Goal: Information Seeking & Learning: Learn about a topic

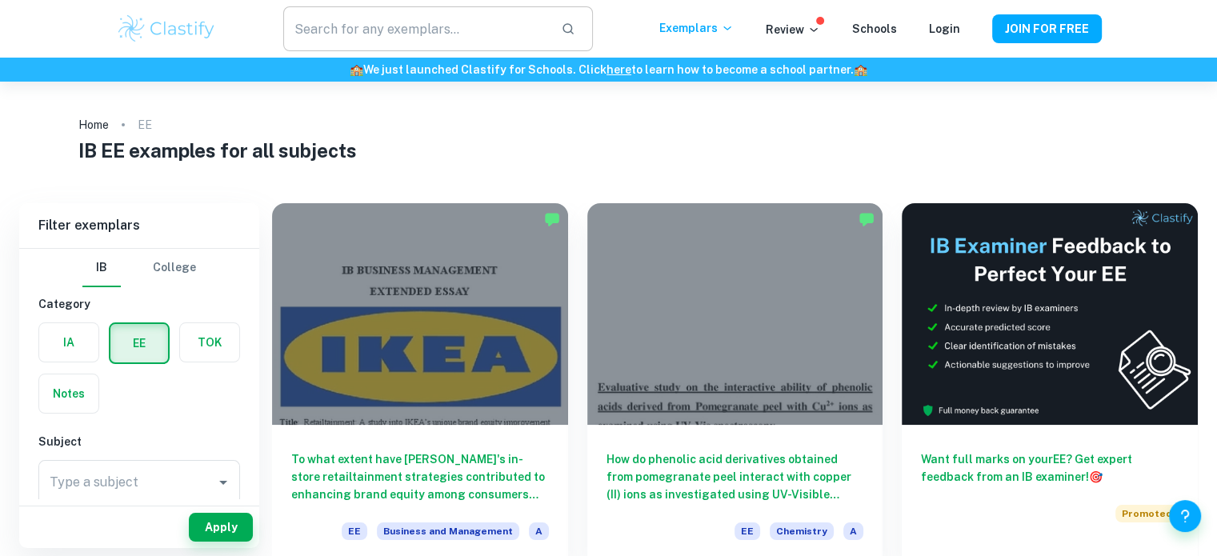
click at [458, 44] on input "text" at bounding box center [415, 28] width 264 height 45
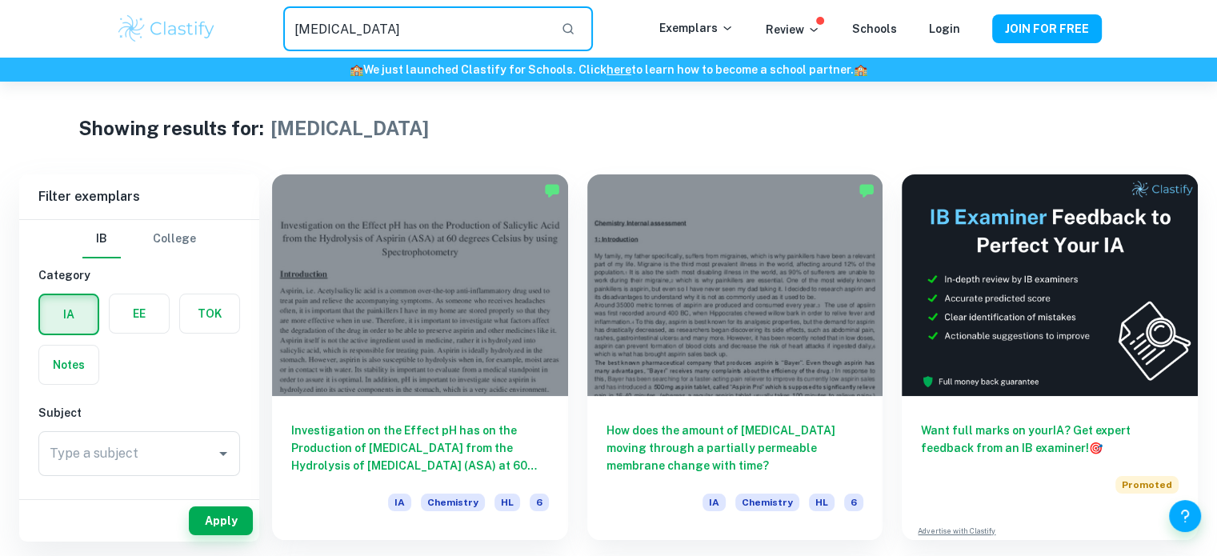
drag, startPoint x: 285, startPoint y: 25, endPoint x: 86, endPoint y: -14, distance: 202.1
click at [86, 0] on html "We value your privacy We use cookies to enhance your browsing experience, serve…" at bounding box center [608, 278] width 1217 height 556
type input "rate of hydrolysis"
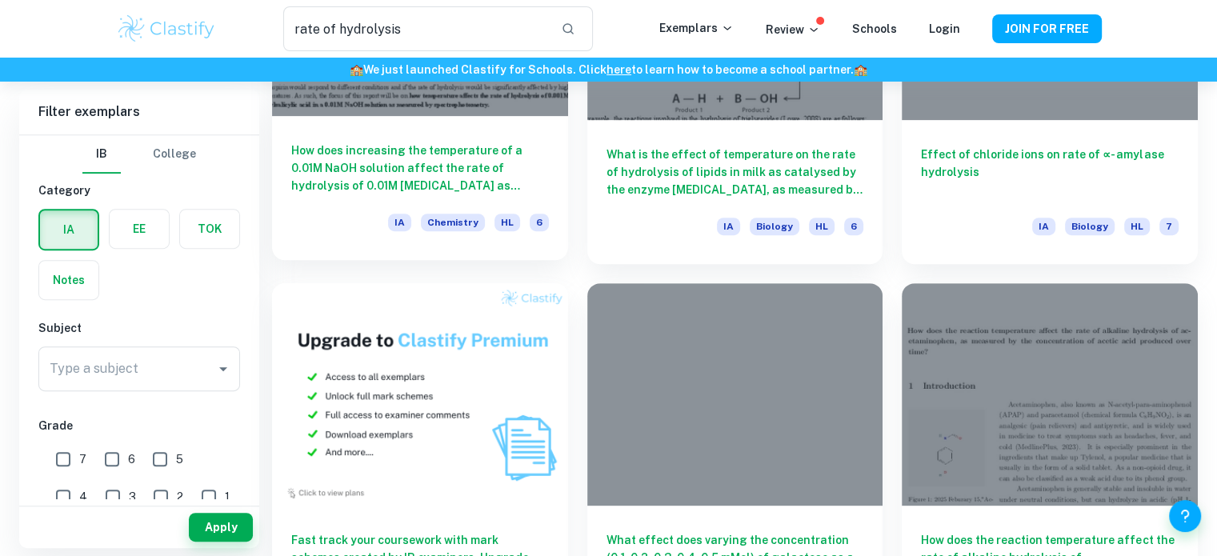
scroll to position [659, 0]
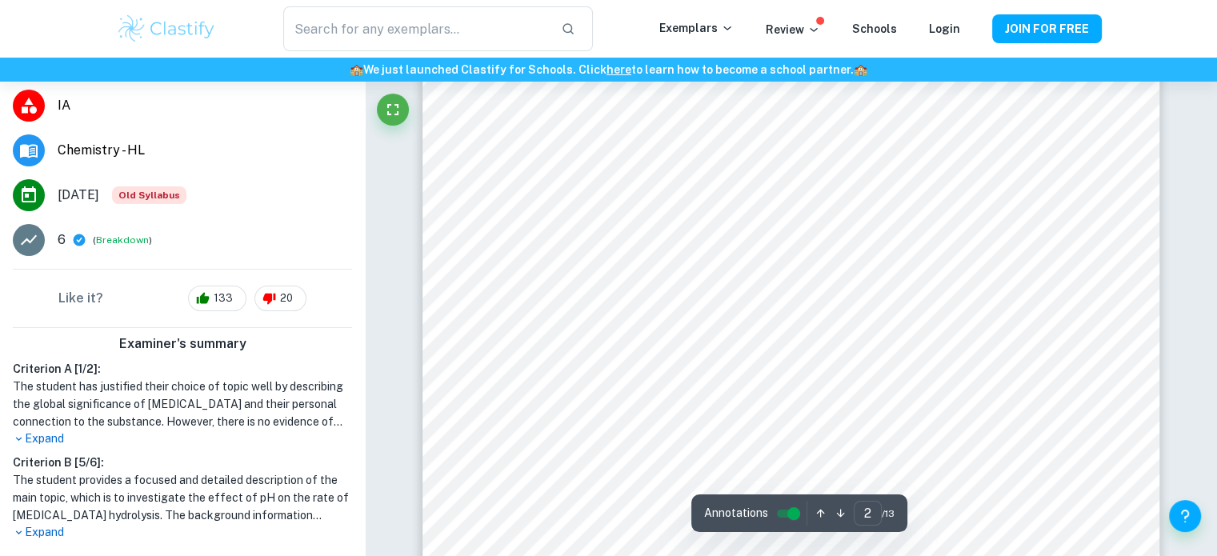
scroll to position [1235, 0]
type input "4"
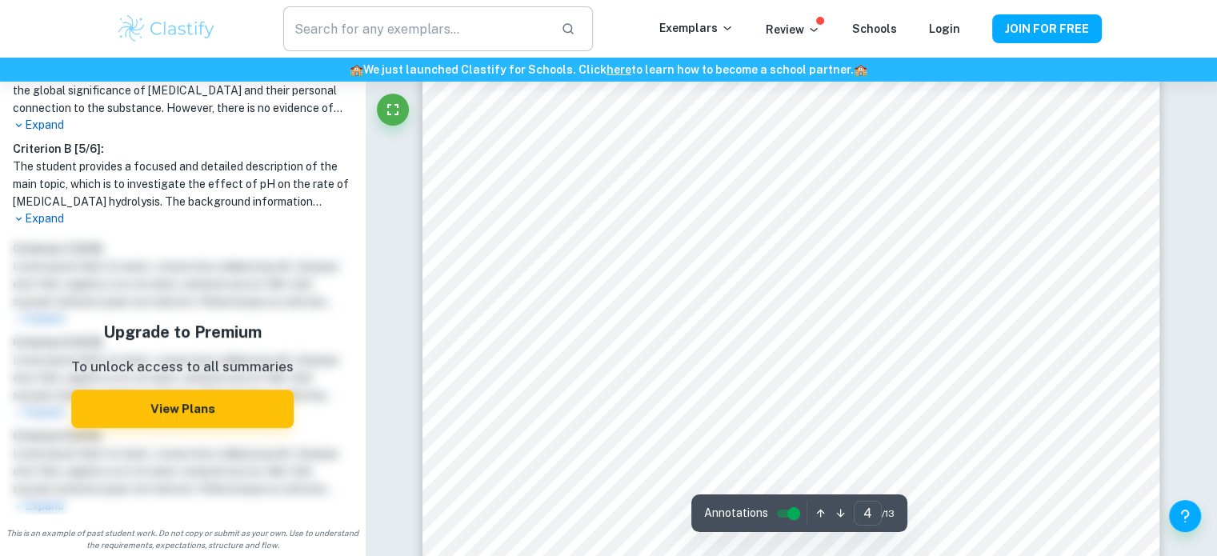
scroll to position [3914, 0]
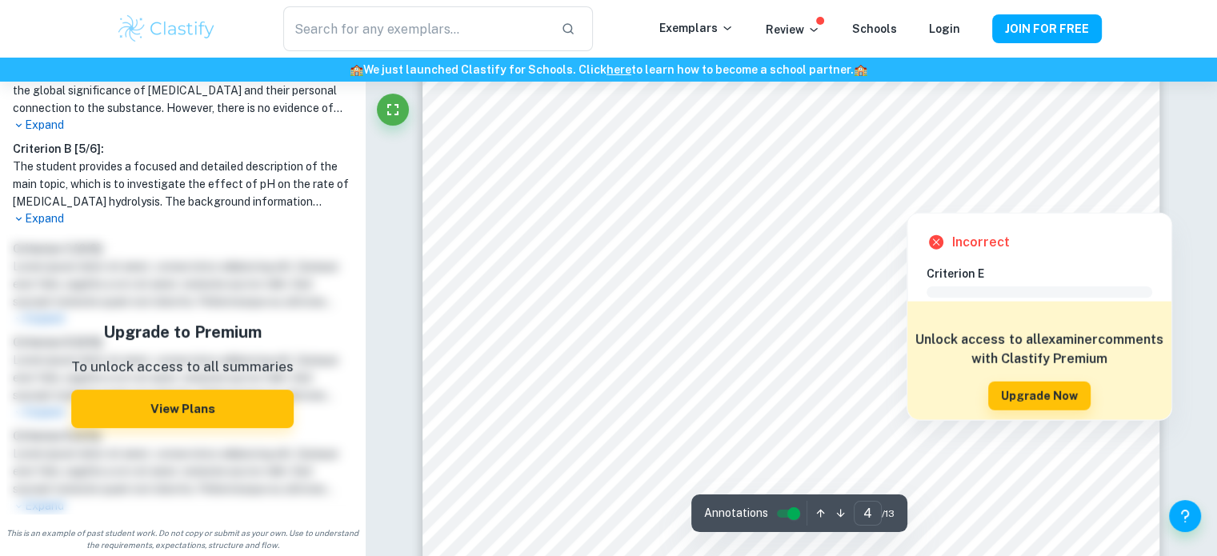
click at [936, 170] on div at bounding box center [989, 171] width 266 height 18
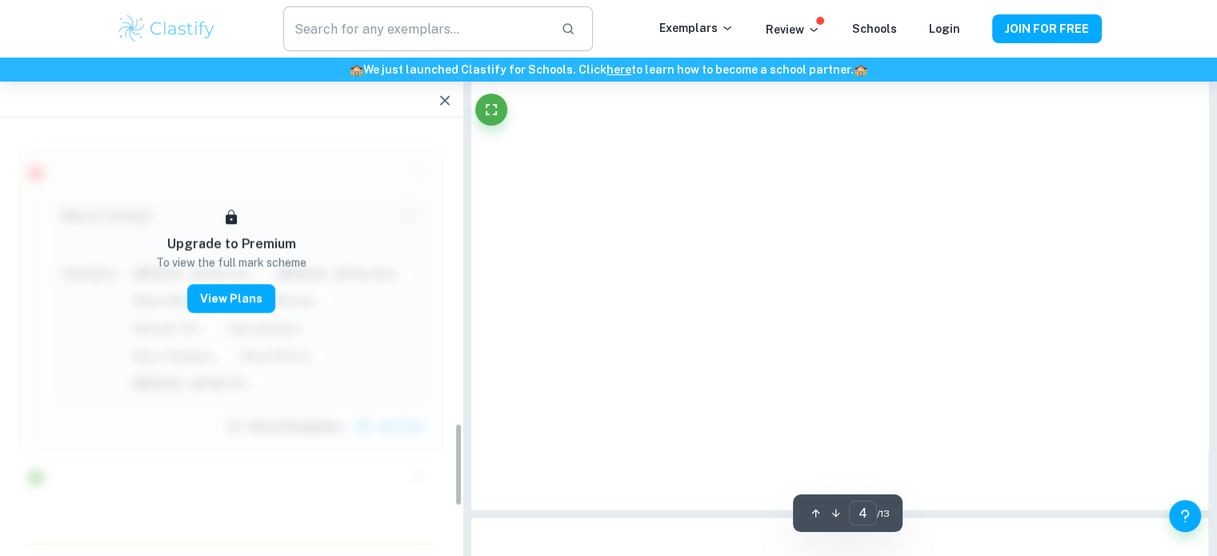
scroll to position [1491, 0]
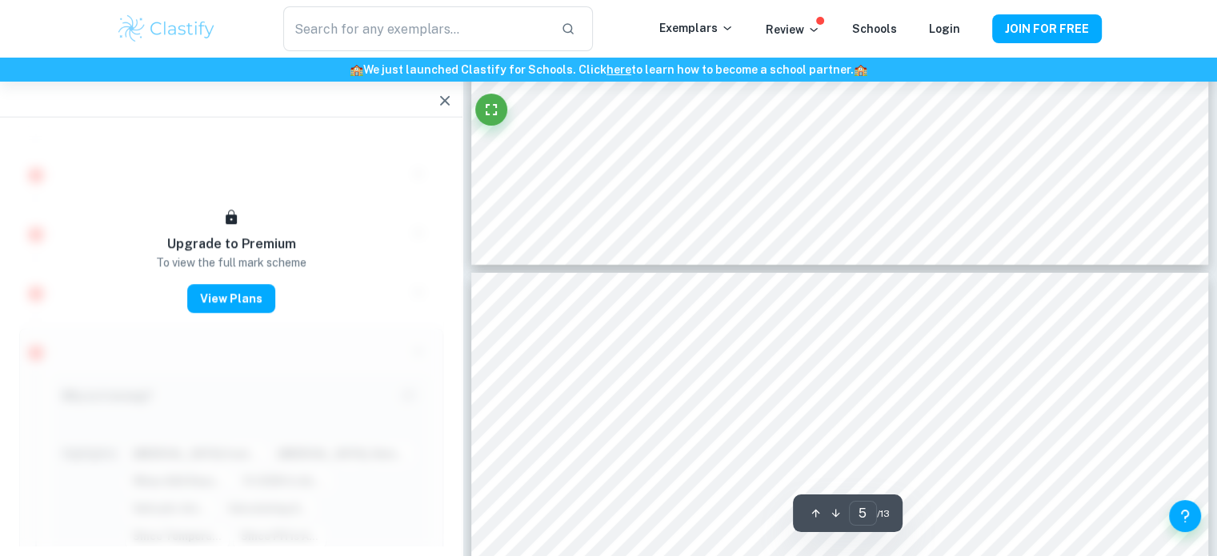
type input "6"
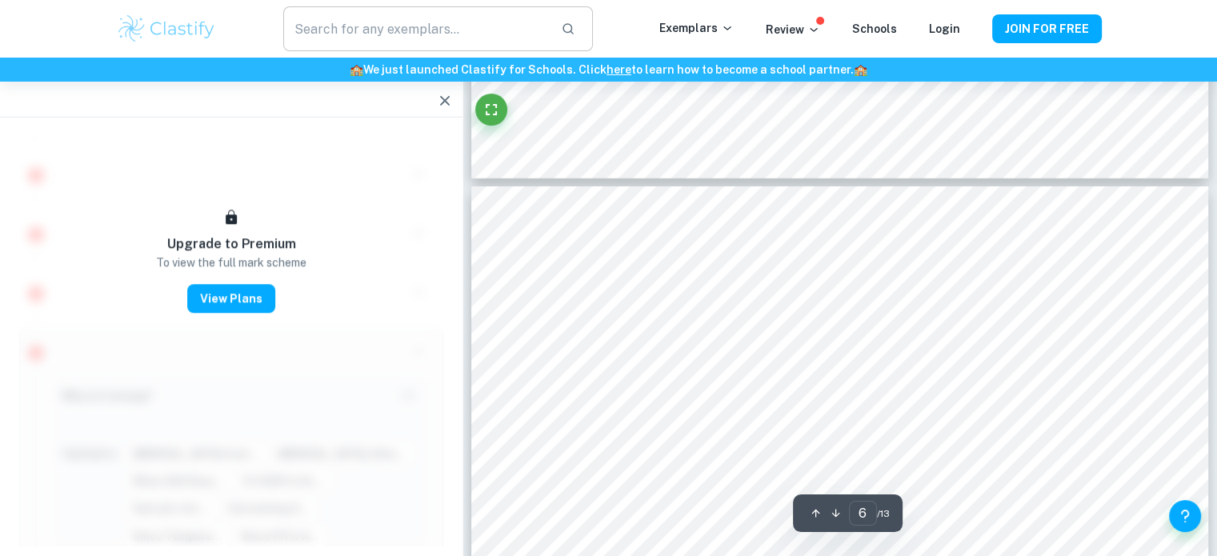
scroll to position [5169, 0]
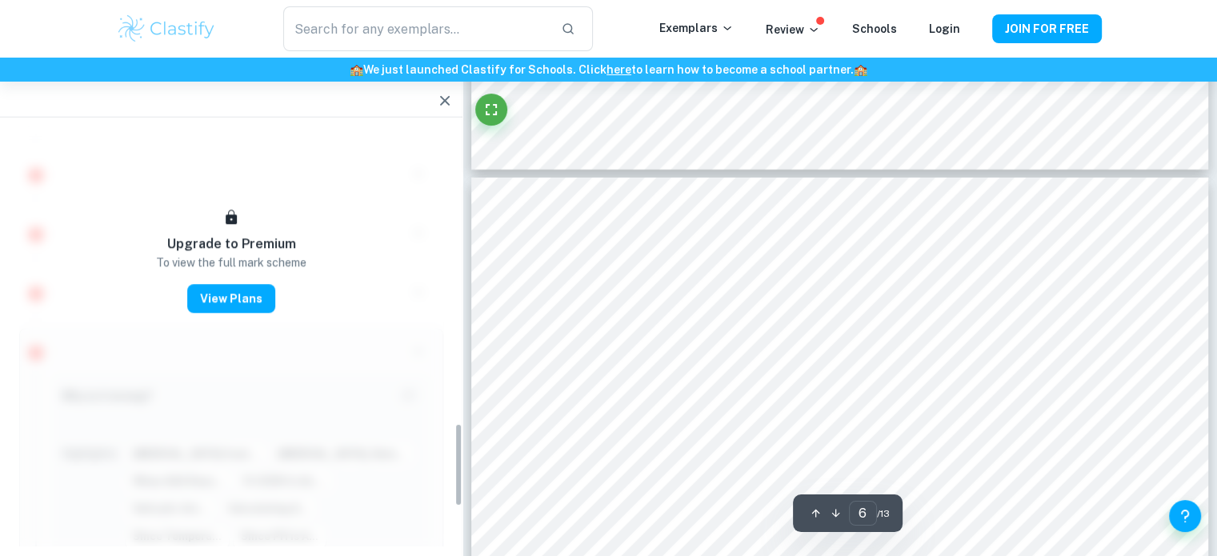
click at [437, 103] on icon "button" at bounding box center [444, 100] width 19 height 19
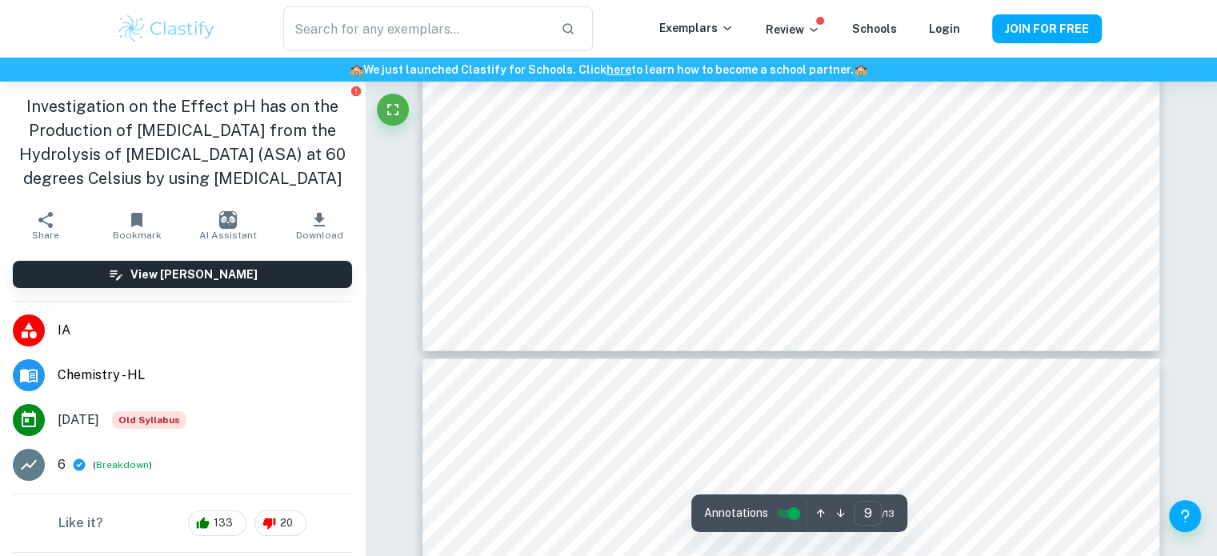
scroll to position [9544, 0]
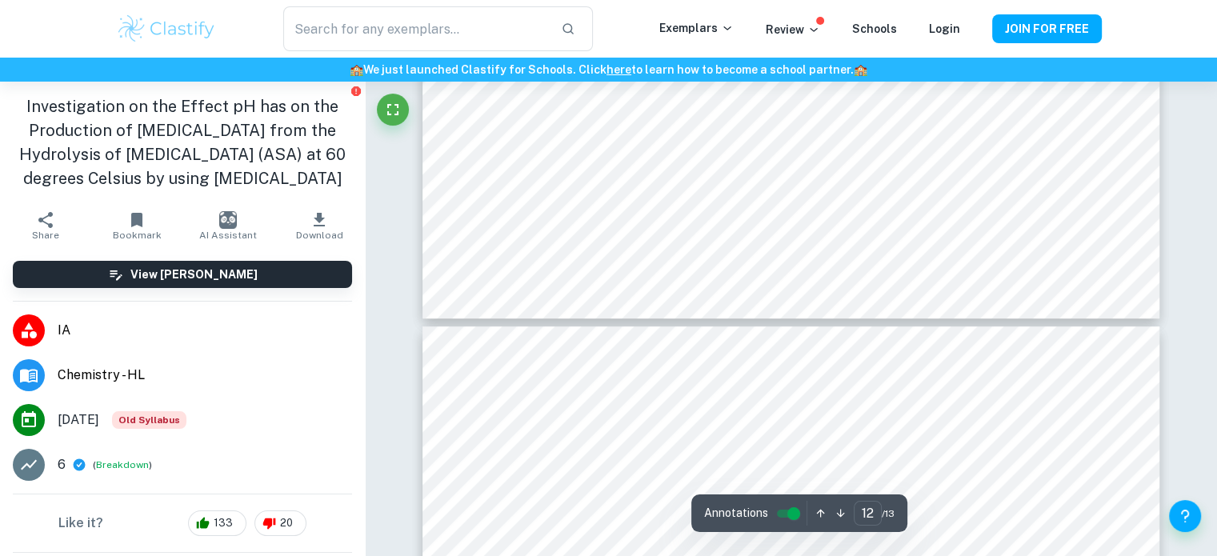
type input "13"
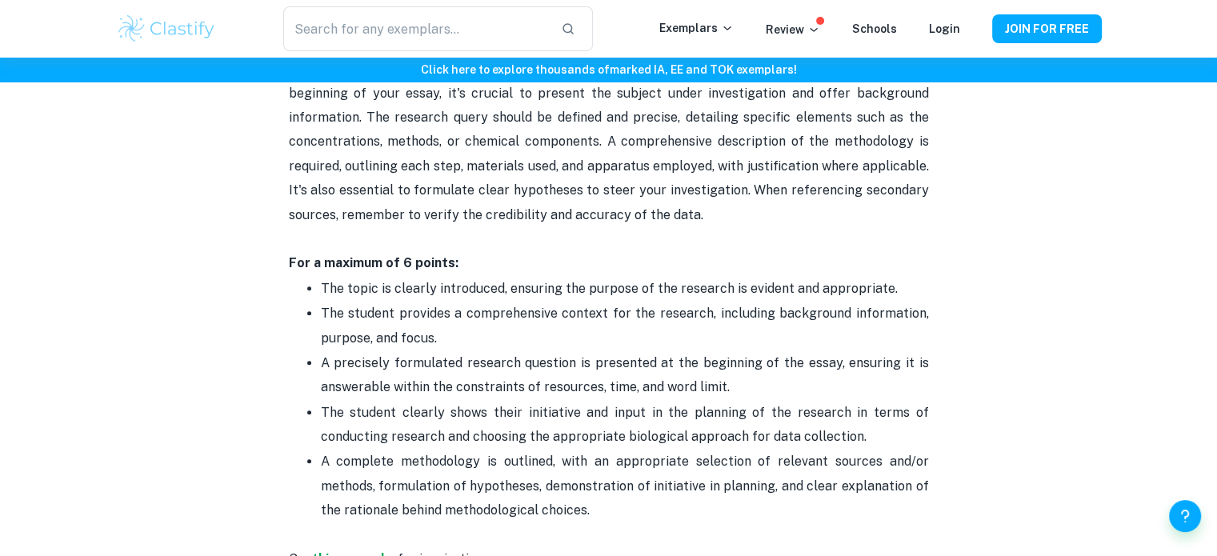
scroll to position [630, 0]
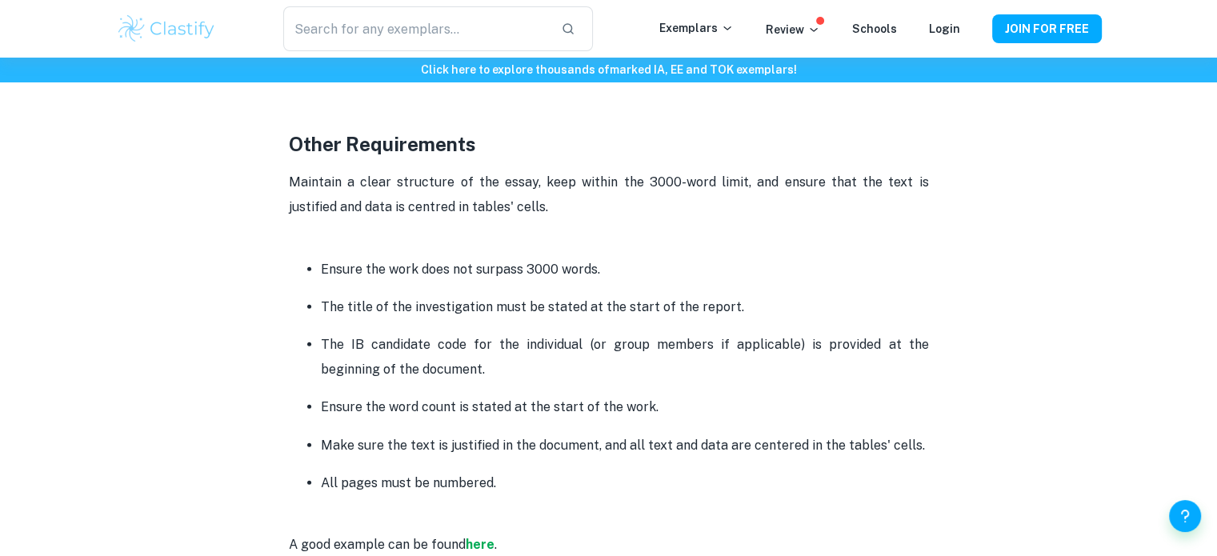
scroll to position [4041, 0]
